Goal: Task Accomplishment & Management: Manage account settings

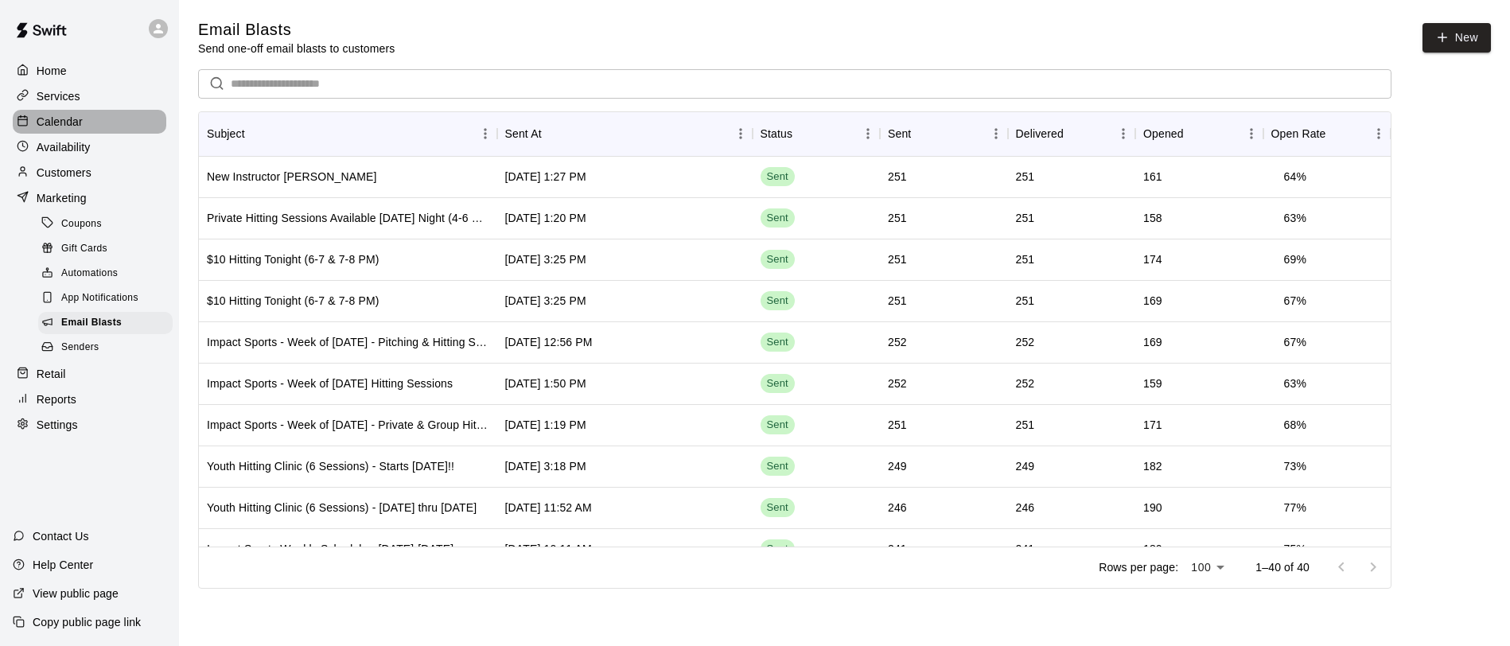
click at [60, 123] on p "Calendar" at bounding box center [60, 122] width 46 height 16
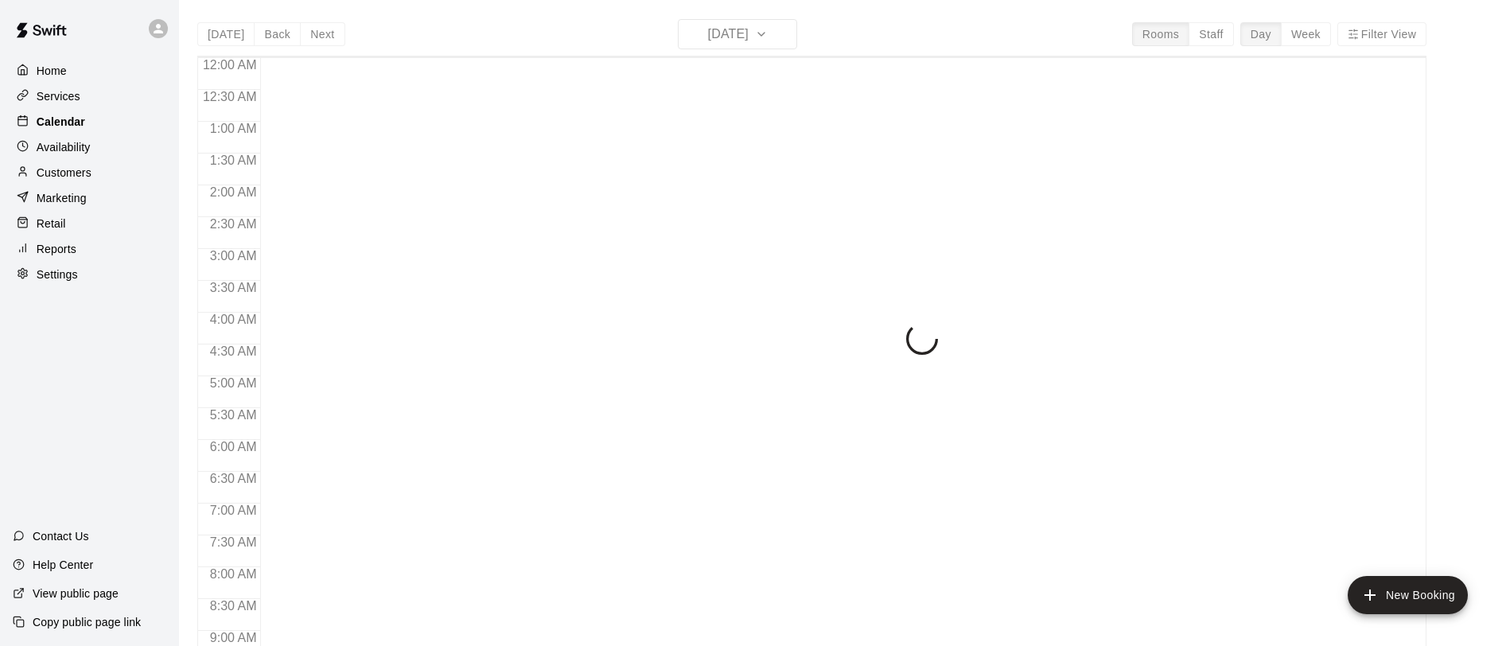
scroll to position [831, 0]
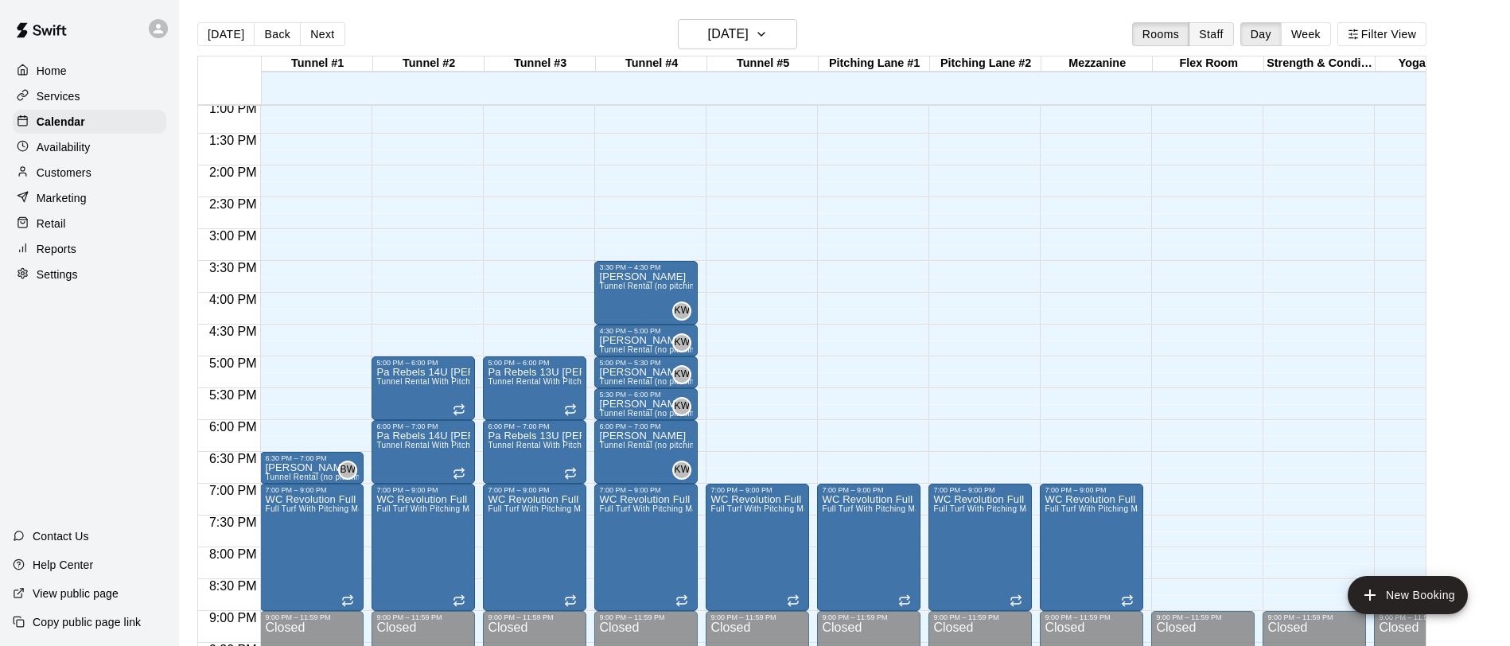
click at [1213, 33] on button "Staff" at bounding box center [1211, 34] width 45 height 24
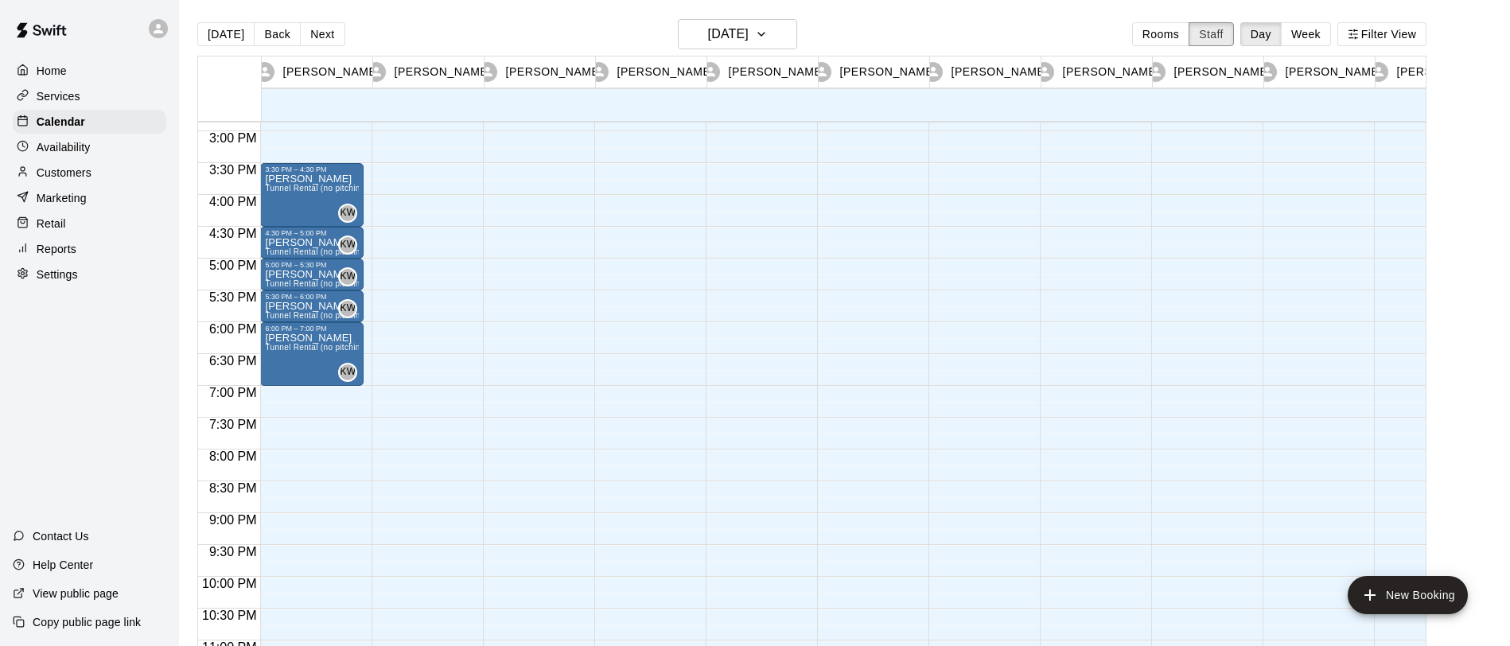
scroll to position [929, 0]
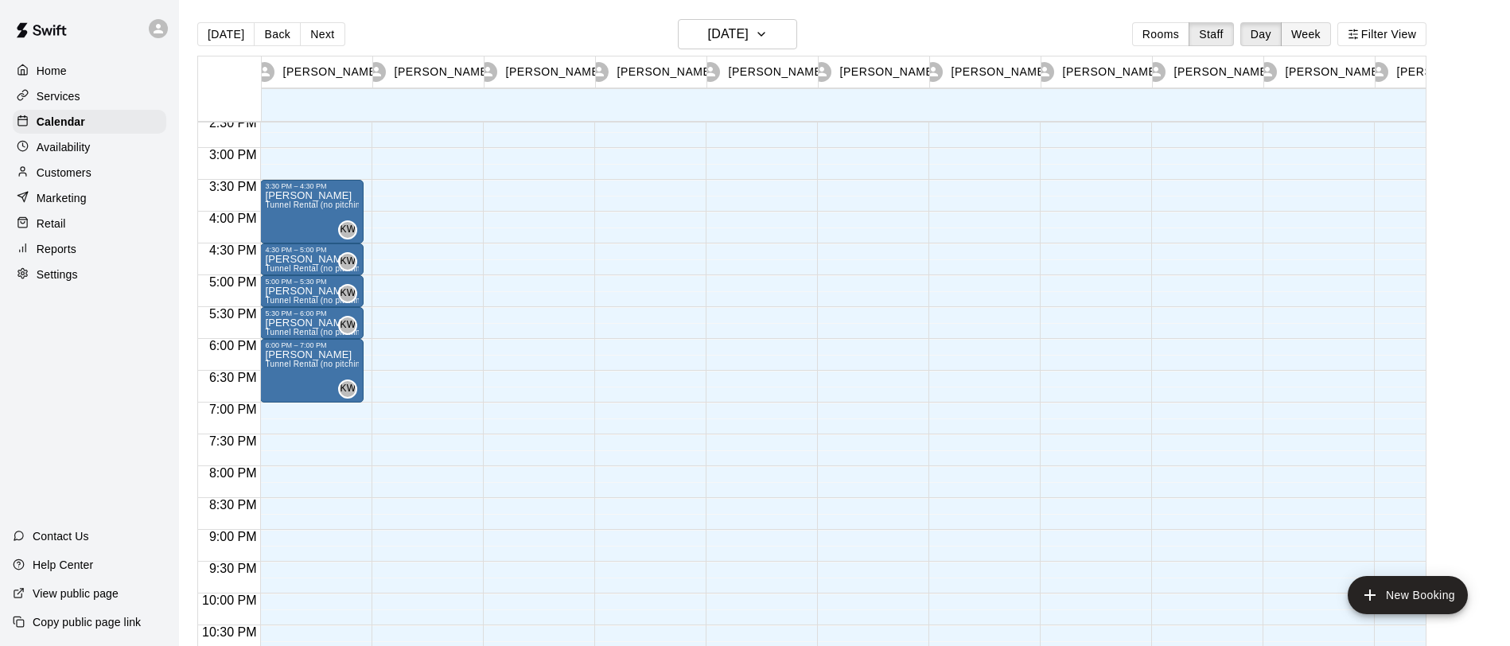
click at [1306, 34] on button "Week" at bounding box center [1306, 34] width 50 height 24
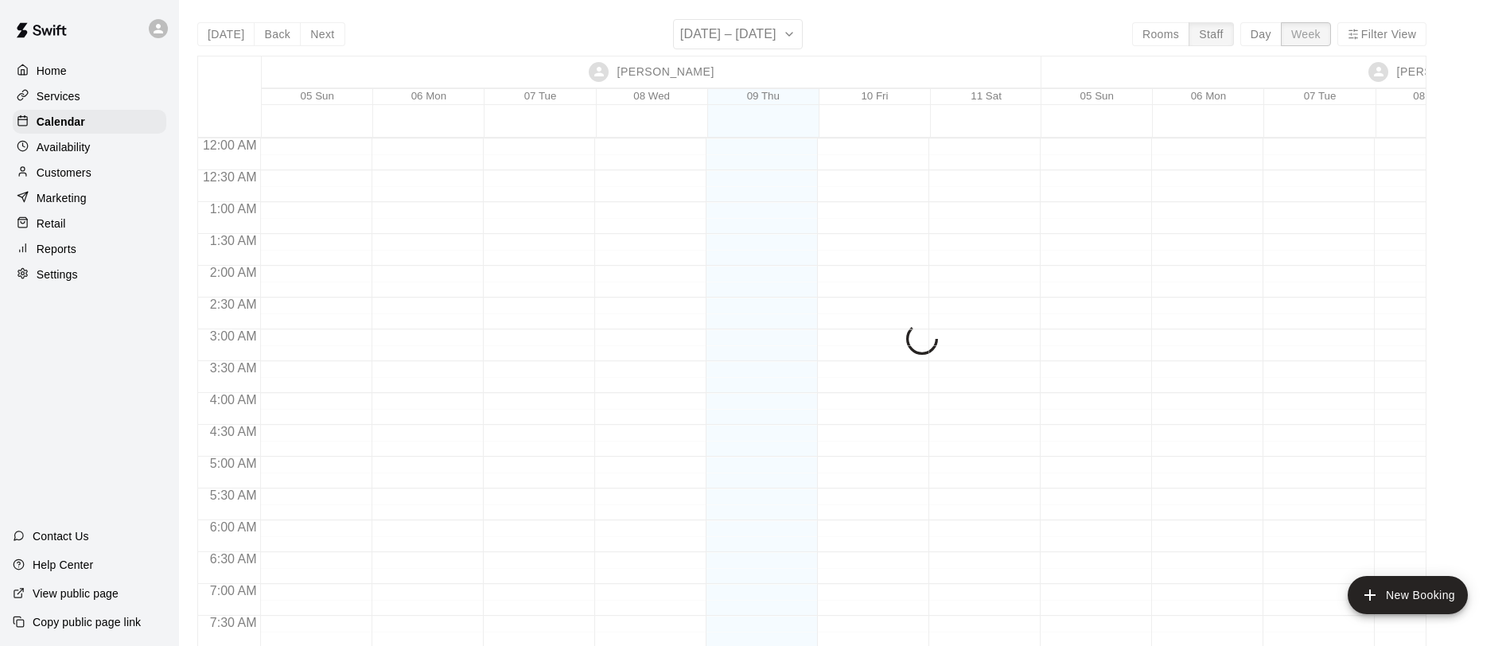
scroll to position [831, 0]
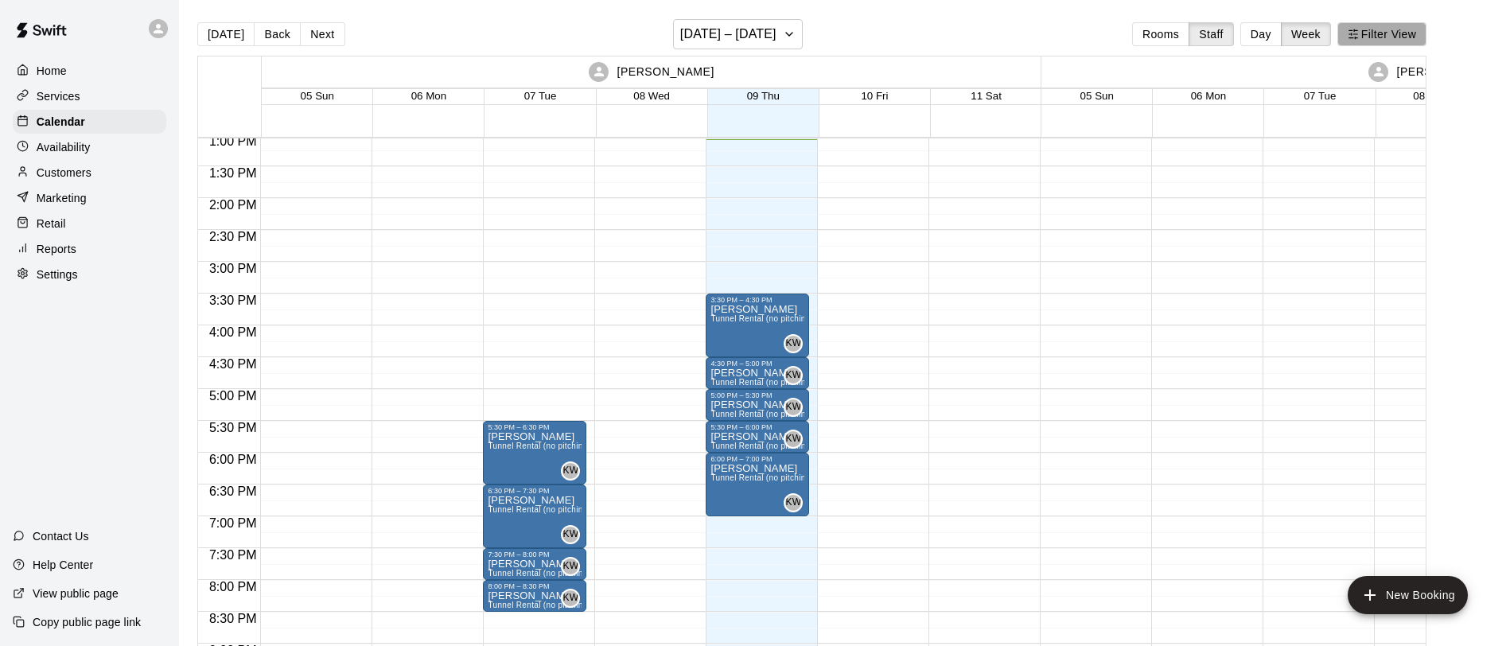
click at [1390, 35] on button "Filter View" at bounding box center [1381, 34] width 89 height 24
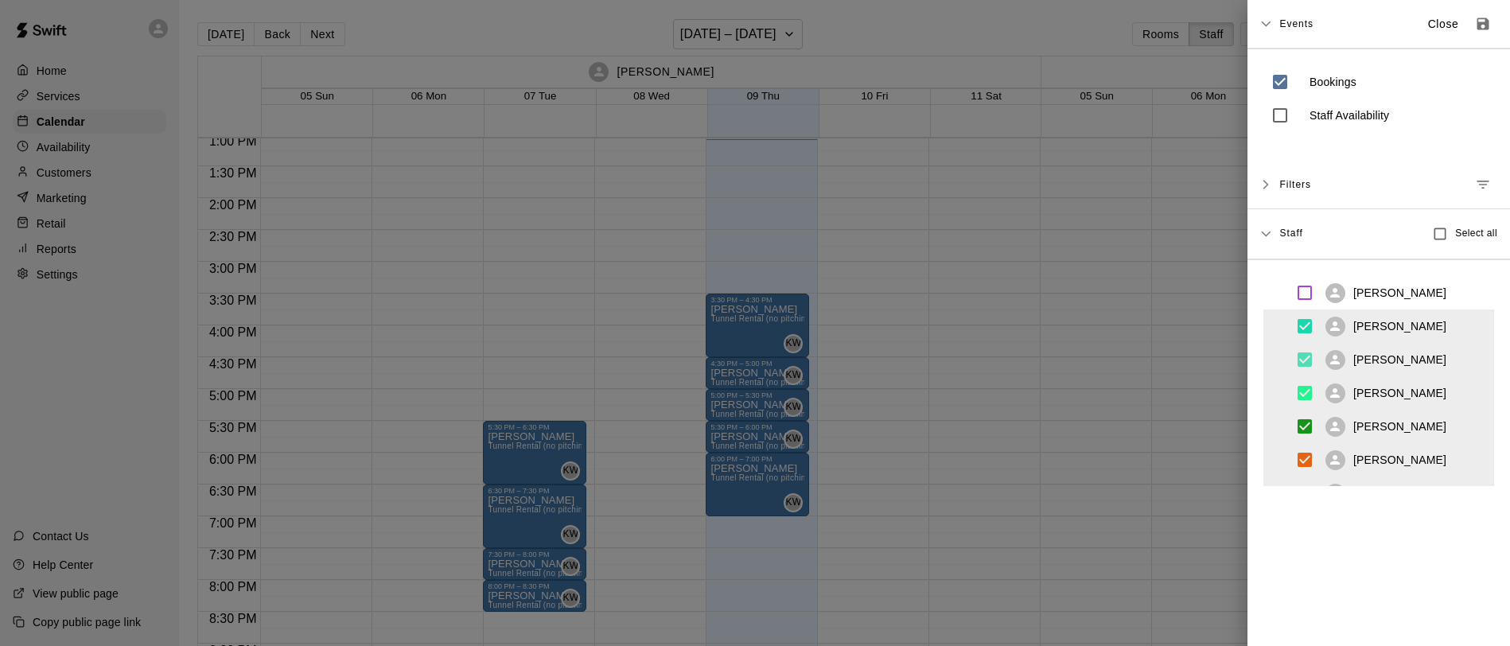
scroll to position [0, 0]
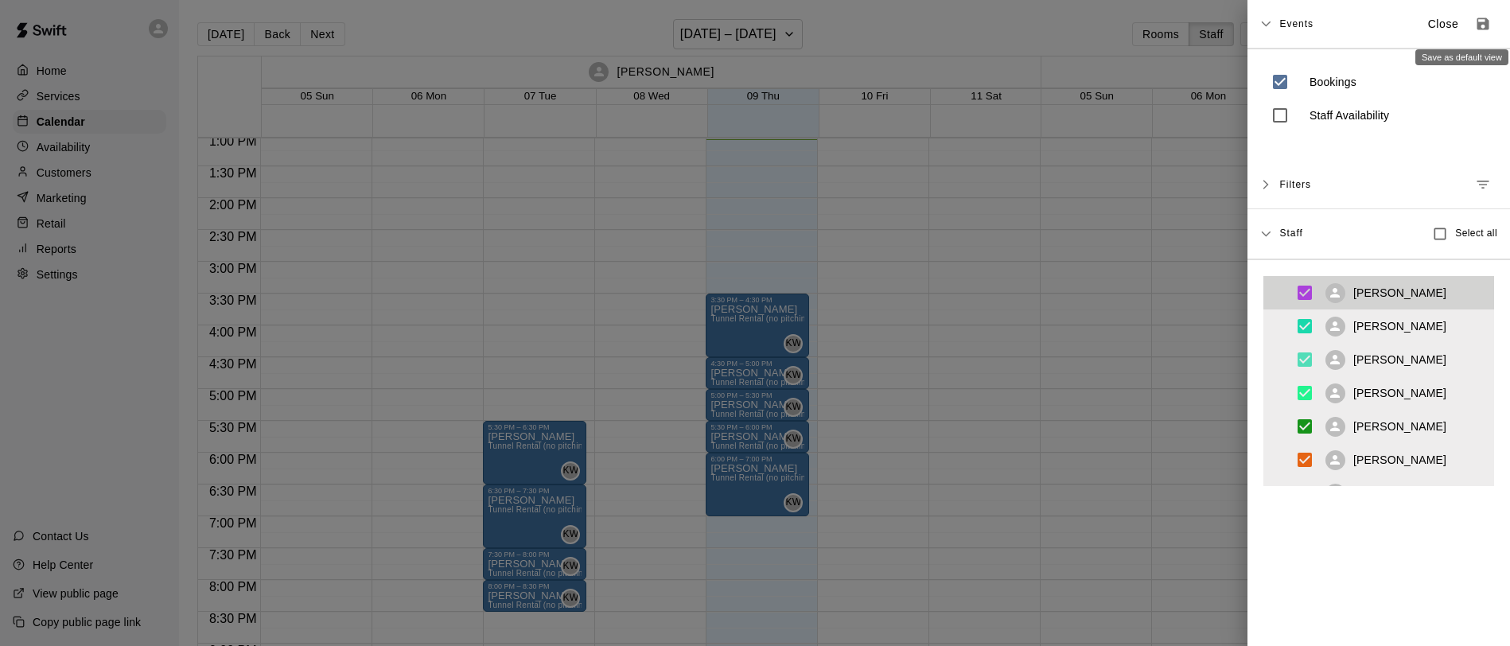
click at [1471, 21] on button "Save as default view" at bounding box center [1483, 24] width 29 height 29
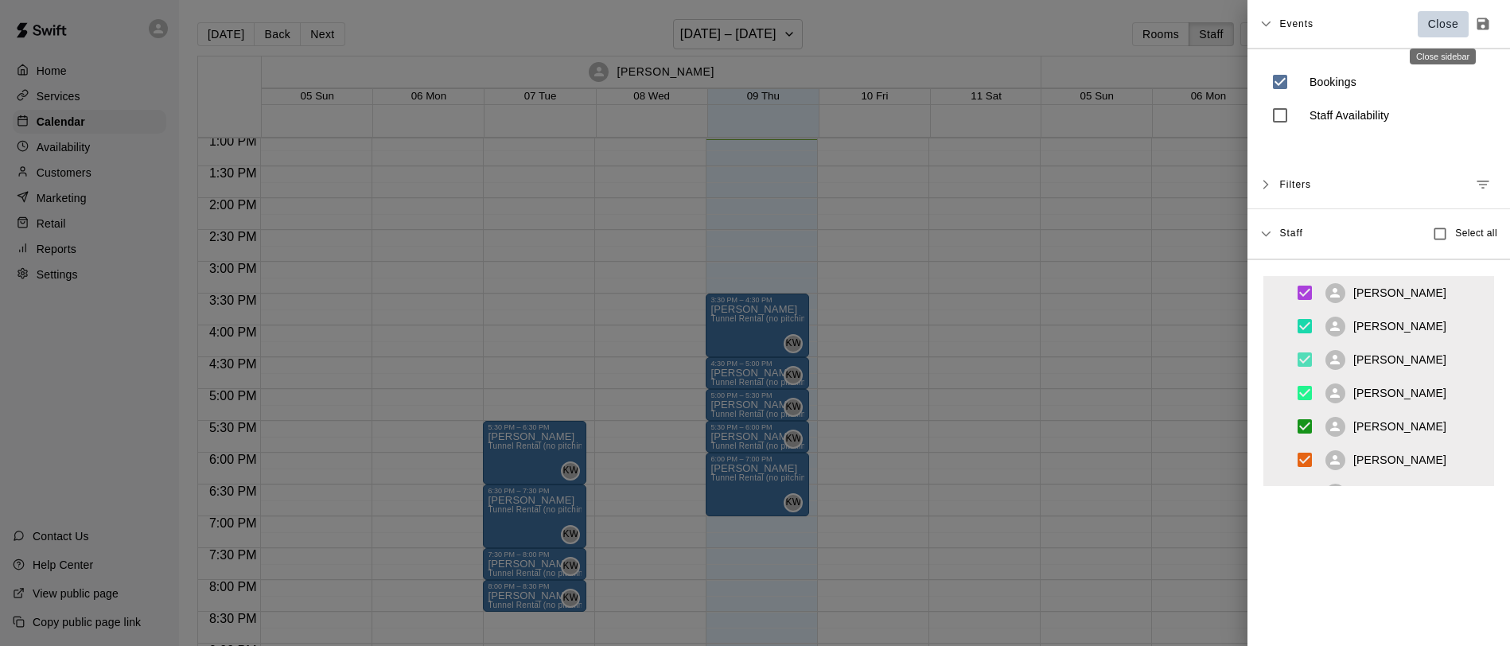
click at [1450, 22] on p "Close" at bounding box center [1443, 24] width 31 height 17
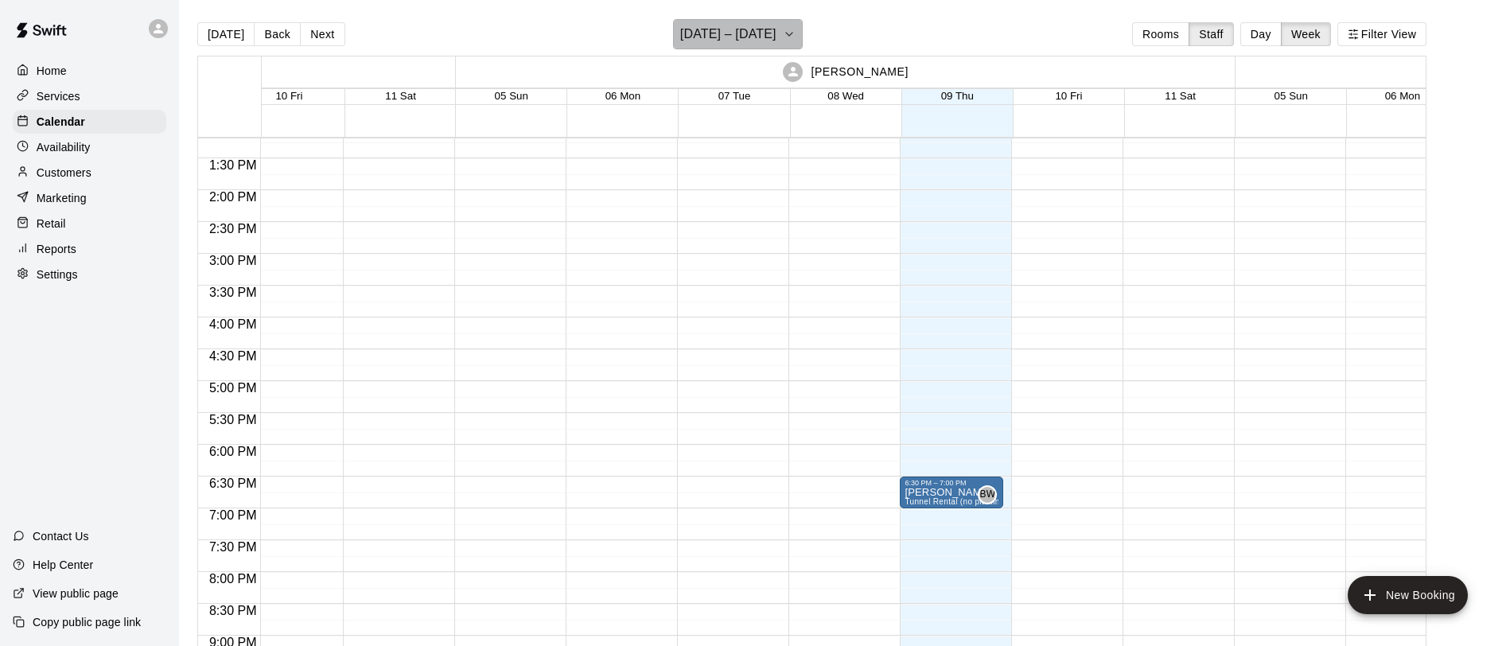
click at [784, 30] on icon "button" at bounding box center [789, 34] width 13 height 19
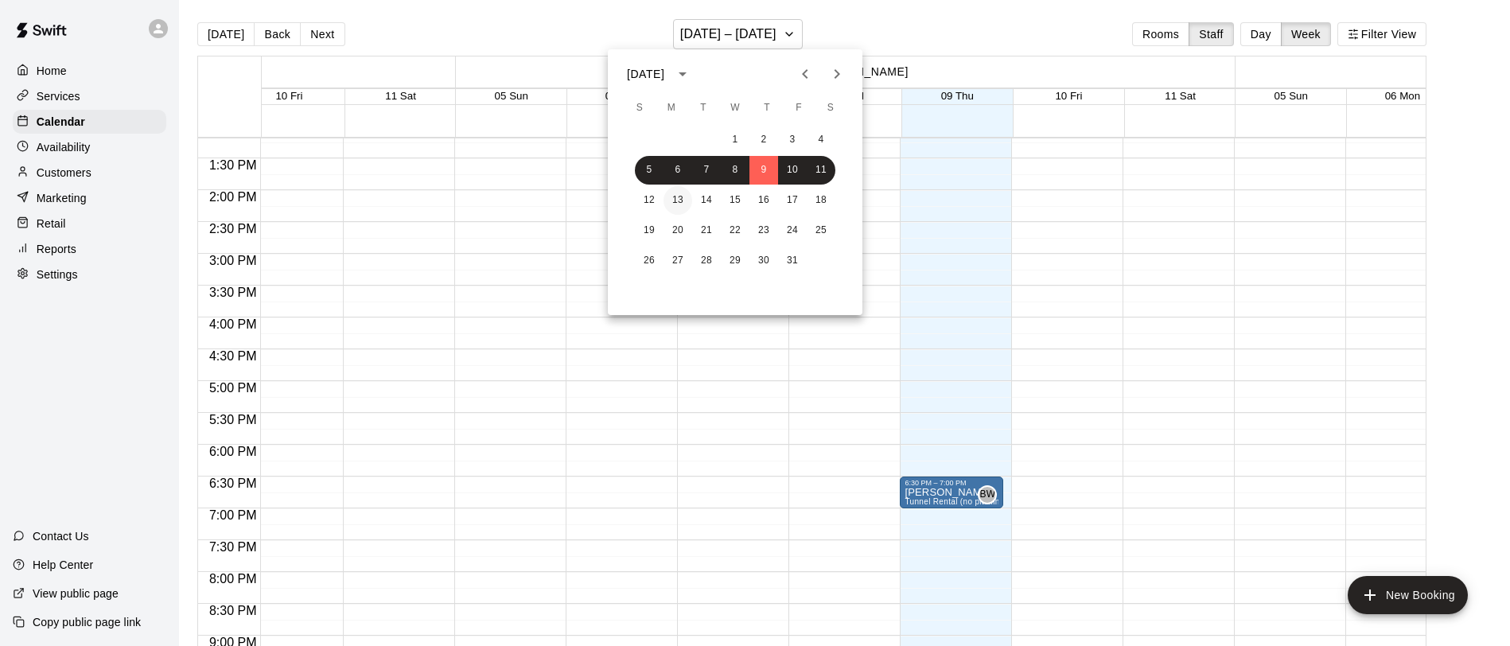
click at [677, 199] on button "13" at bounding box center [678, 200] width 29 height 29
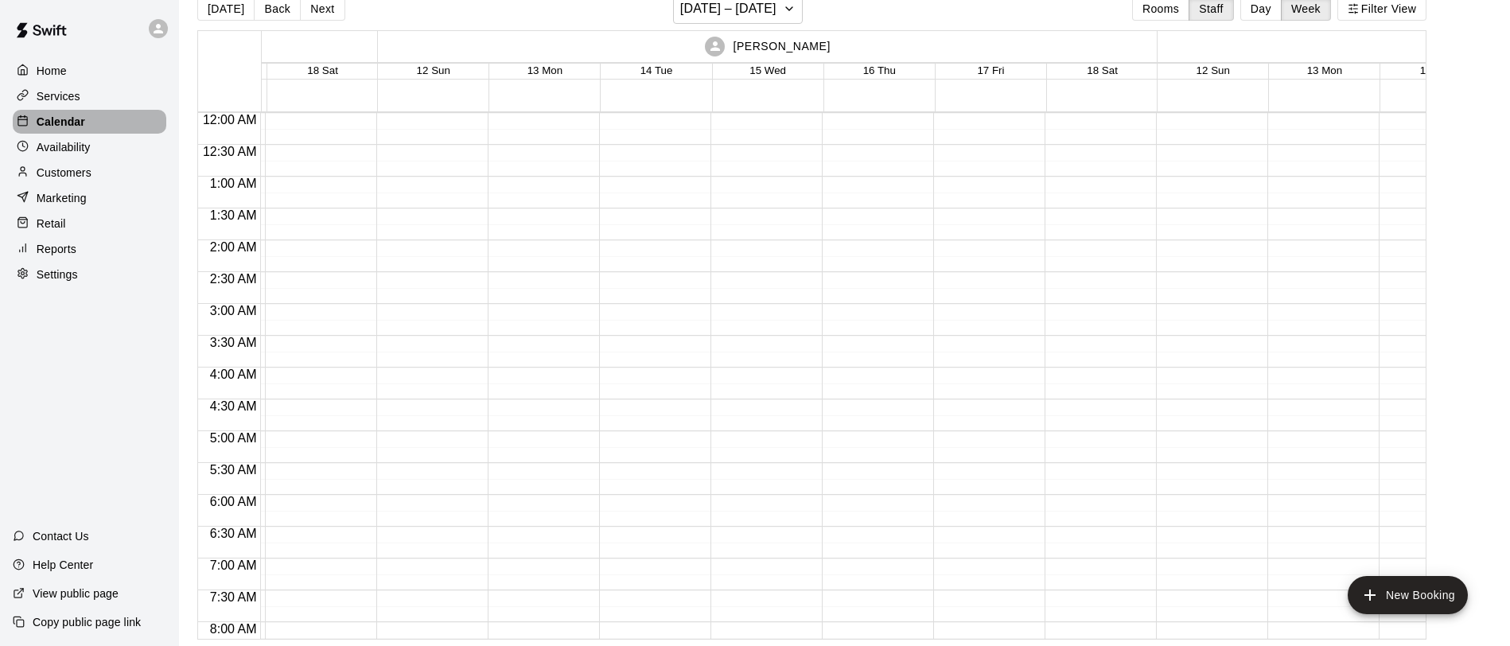
click at [54, 123] on p "Calendar" at bounding box center [61, 122] width 49 height 16
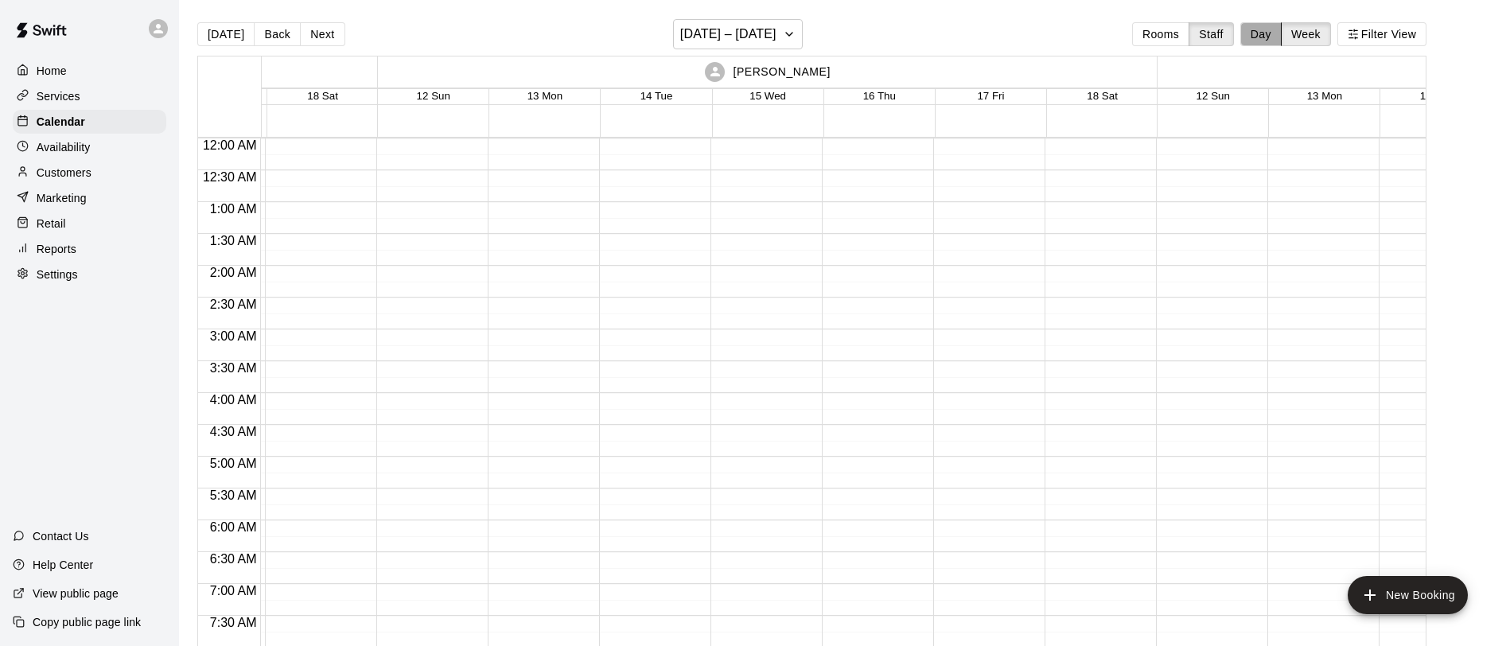
click at [1261, 29] on button "Day" at bounding box center [1260, 34] width 41 height 24
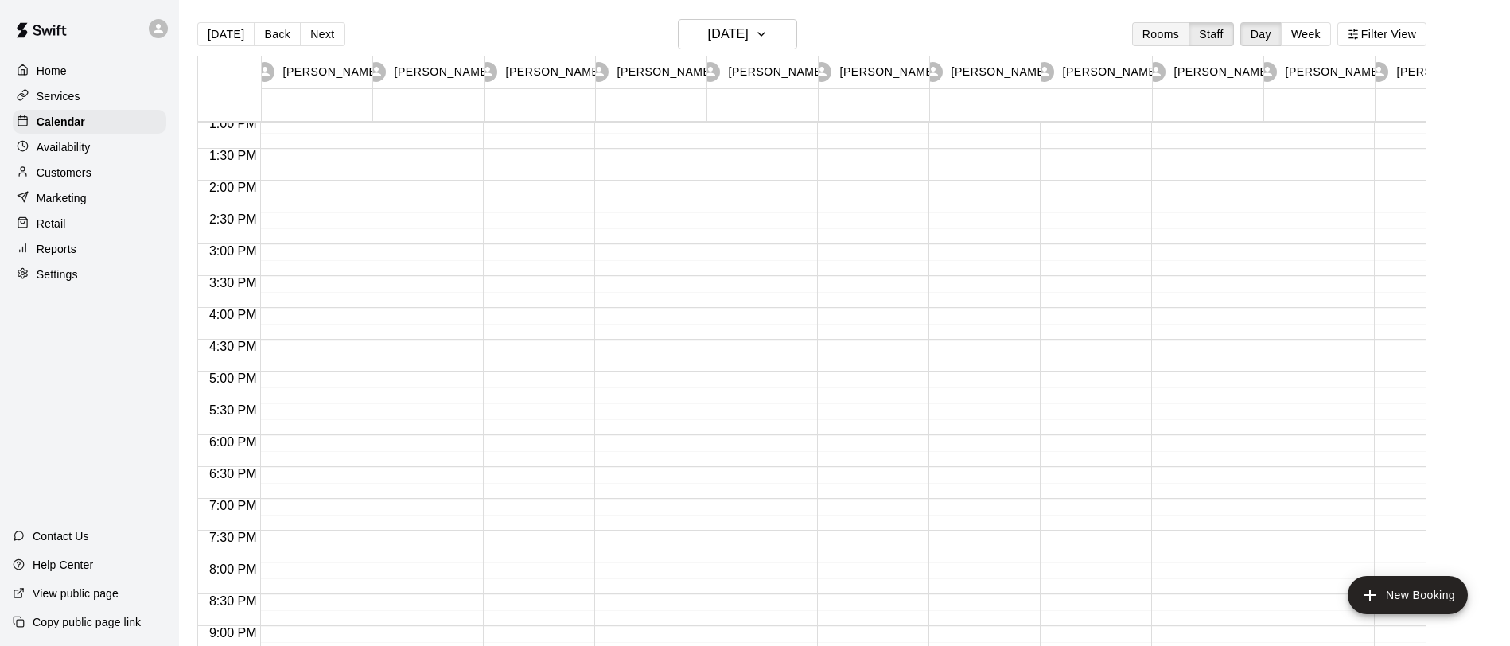
click at [1159, 32] on button "Rooms" at bounding box center [1160, 34] width 57 height 24
